Goal: Find specific page/section: Find specific page/section

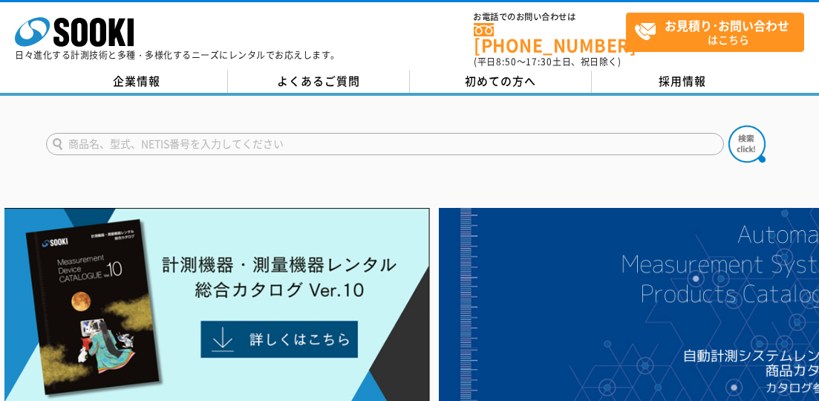
click at [519, 133] on input "text" at bounding box center [385, 144] width 678 height 22
type input "あ"
type input "DS"
click at [742, 133] on img at bounding box center [746, 143] width 37 height 37
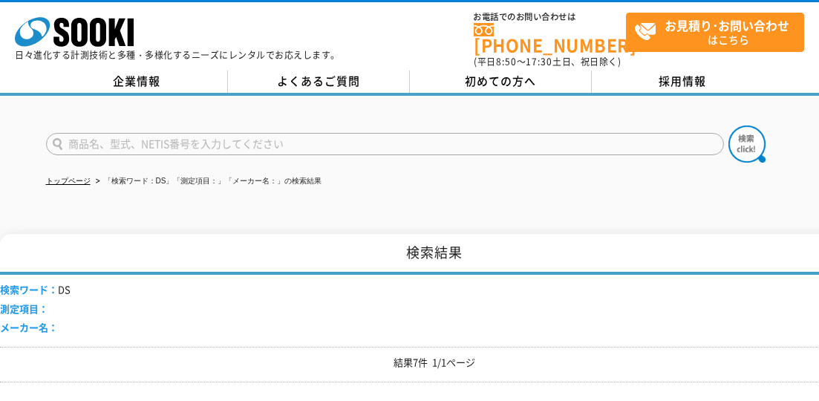
click at [128, 133] on input "text" at bounding box center [385, 144] width 678 height 22
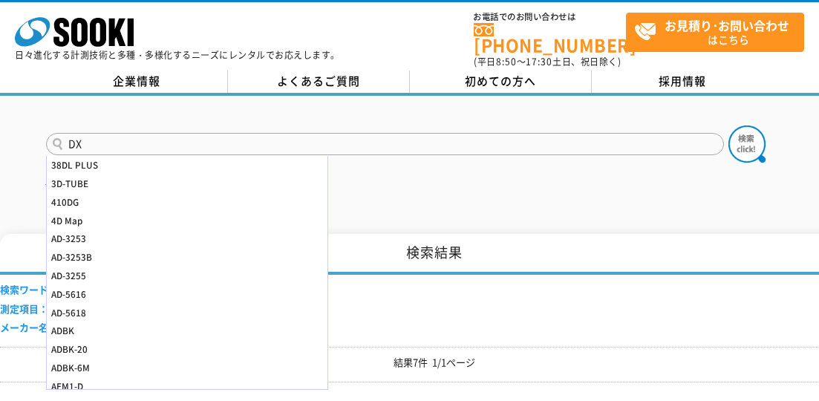
type input "DX"
click at [728, 125] on button at bounding box center [746, 143] width 37 height 37
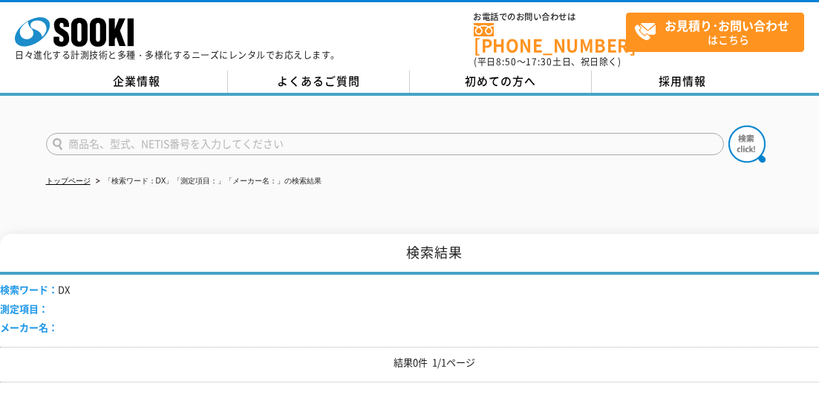
click at [131, 136] on input "text" at bounding box center [385, 144] width 678 height 22
type input "DX-200i"
click at [745, 133] on img at bounding box center [746, 143] width 37 height 37
click at [166, 133] on input "text" at bounding box center [385, 144] width 678 height 22
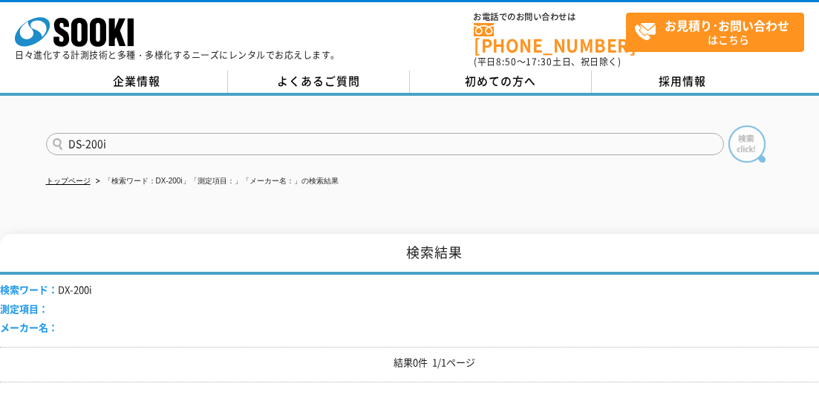
type input "DS-200i"
click at [748, 129] on img at bounding box center [746, 143] width 37 height 37
